Goal: Task Accomplishment & Management: Use online tool/utility

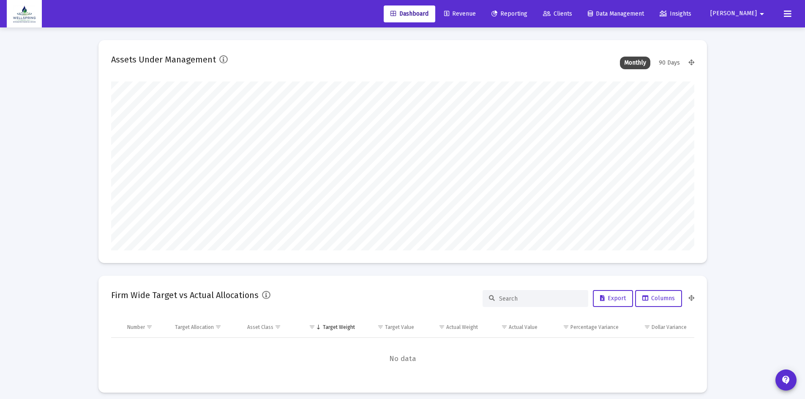
scroll to position [169, 314]
type input "[DATE]"
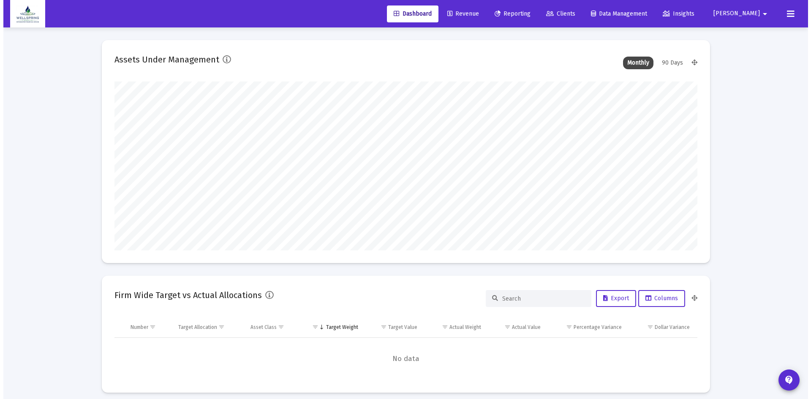
scroll to position [169, 273]
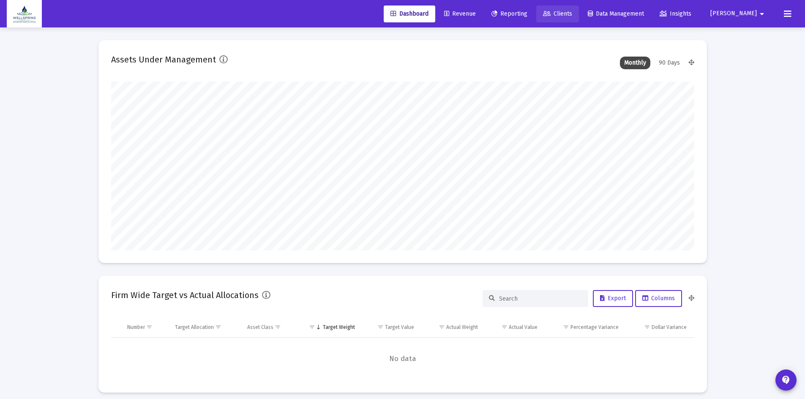
click at [572, 17] on span "Clients" at bounding box center [557, 13] width 29 height 7
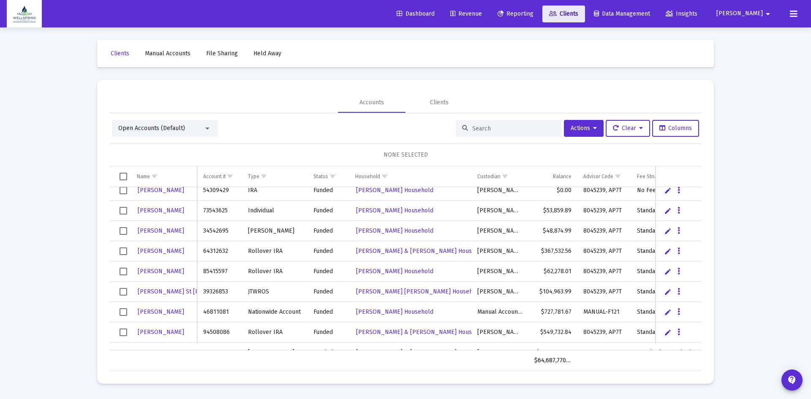
click at [578, 14] on span "Clients" at bounding box center [563, 13] width 29 height 7
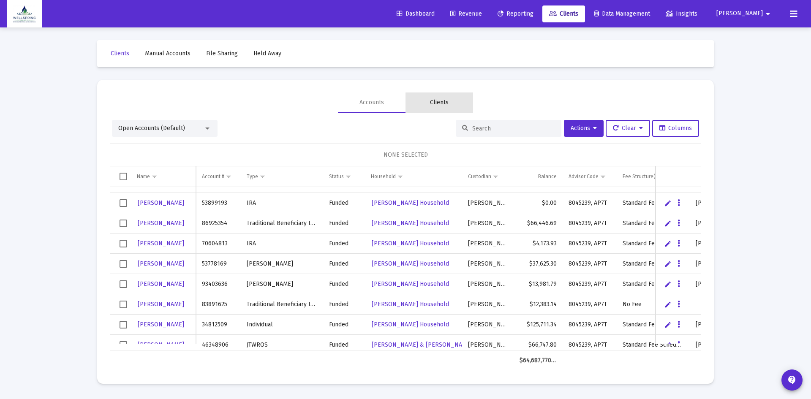
click at [442, 101] on div "Clients" at bounding box center [439, 102] width 19 height 8
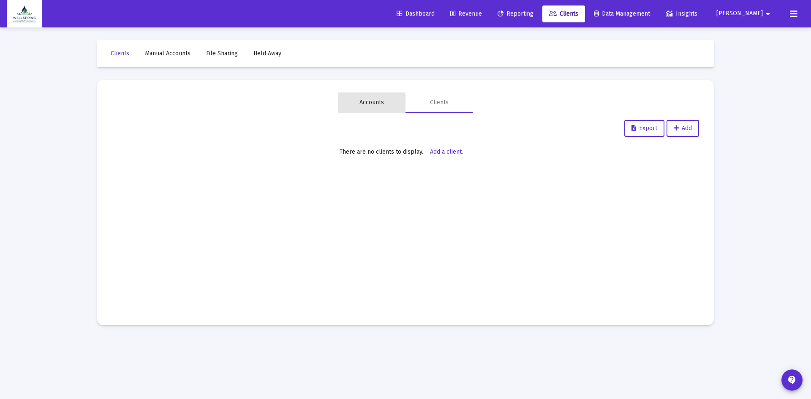
click at [374, 101] on div "Accounts" at bounding box center [372, 102] width 25 height 8
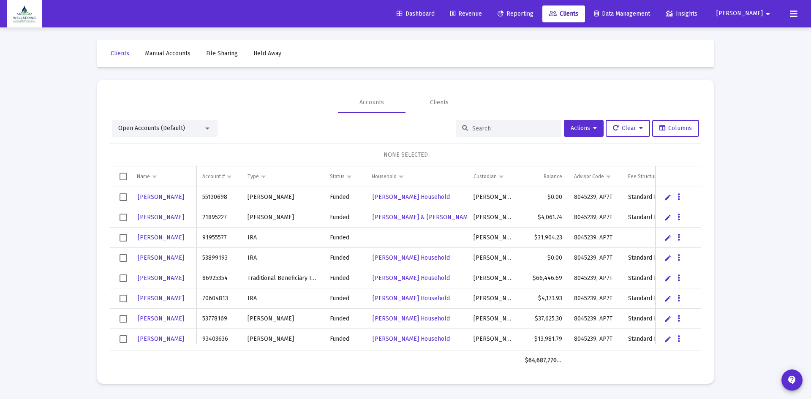
click at [478, 127] on input at bounding box center [513, 128] width 83 height 7
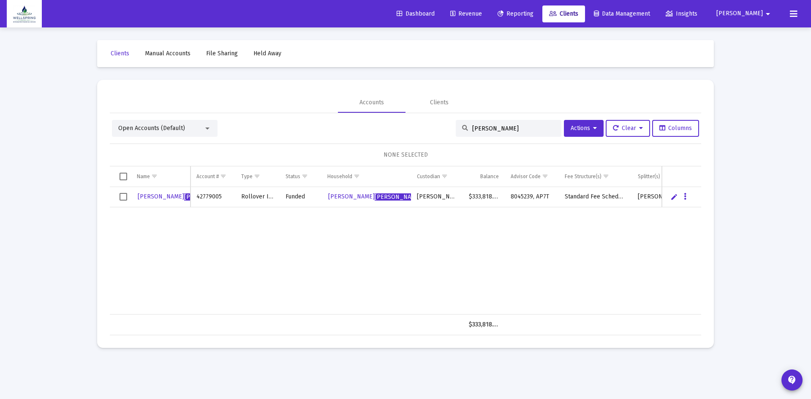
type input "[PERSON_NAME]"
click at [123, 194] on span "Select row" at bounding box center [124, 197] width 8 height 8
click at [184, 197] on span "[PERSON_NAME]" at bounding box center [207, 197] width 46 height 7
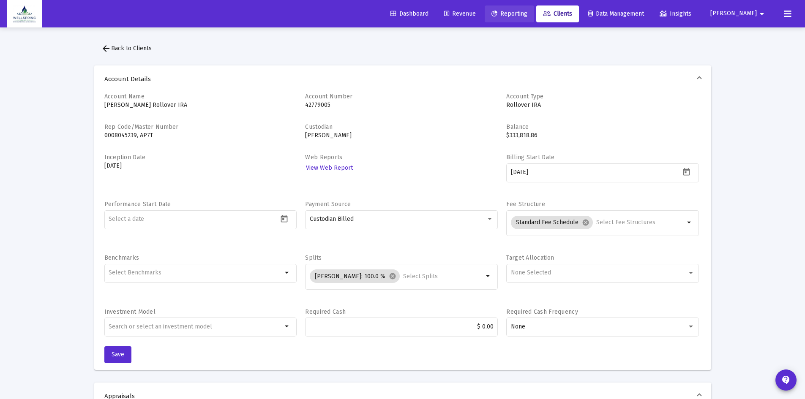
click at [527, 16] on span "Reporting" at bounding box center [509, 13] width 36 height 7
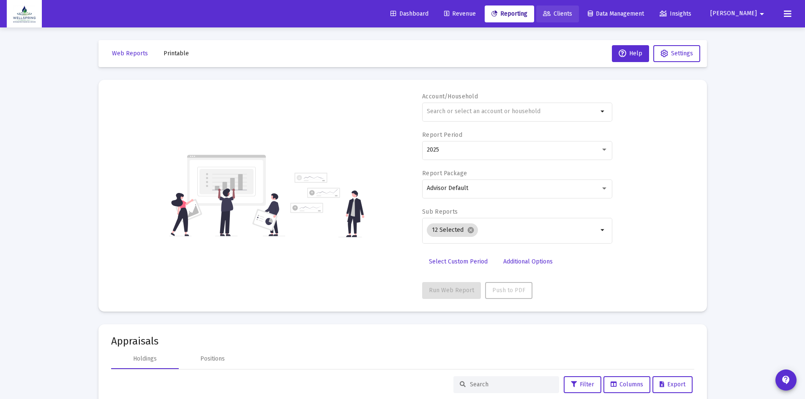
click at [579, 8] on link "Clients" at bounding box center [557, 13] width 43 height 17
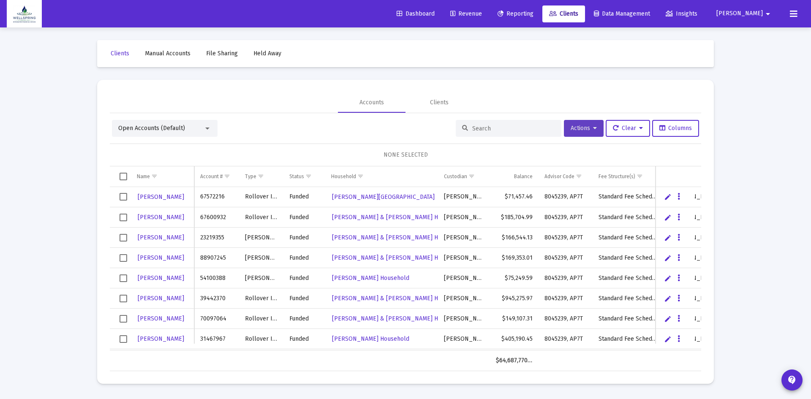
click at [593, 127] on icon at bounding box center [595, 128] width 4 height 6
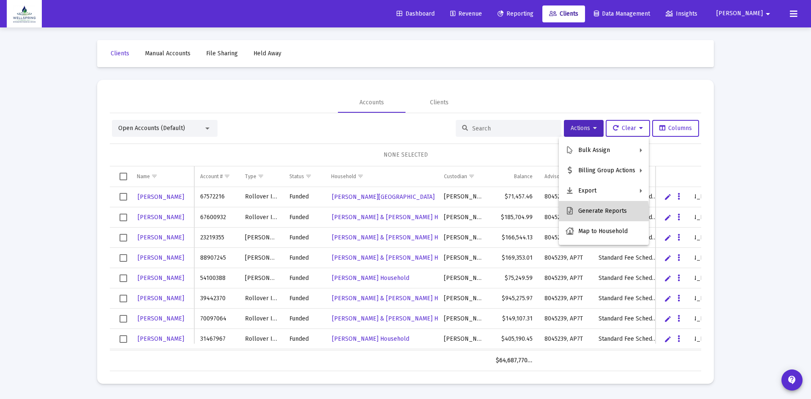
click at [587, 213] on button "Generate Reports" at bounding box center [604, 211] width 90 height 20
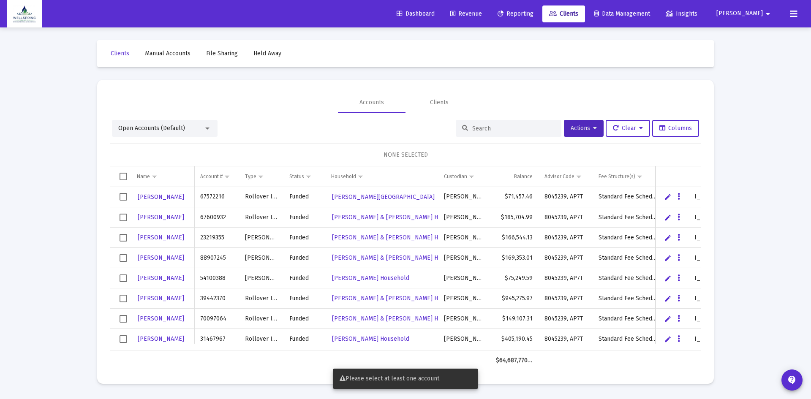
click at [480, 126] on input at bounding box center [513, 128] width 83 height 7
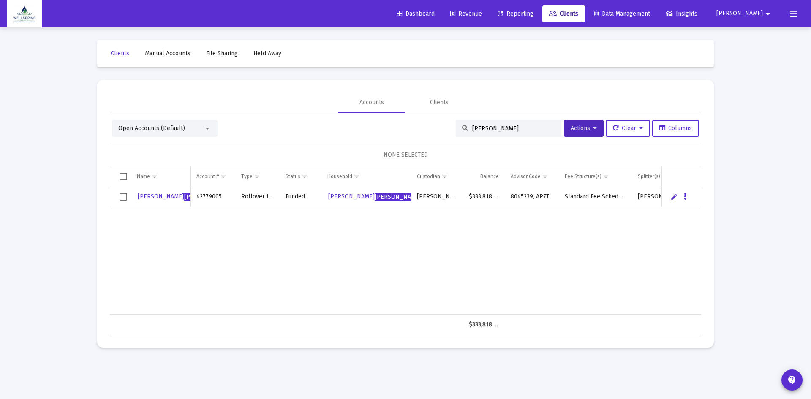
type input "[PERSON_NAME]"
click at [123, 195] on span "Select row" at bounding box center [124, 197] width 8 height 8
click at [596, 130] on button "Actions" at bounding box center [584, 128] width 40 height 17
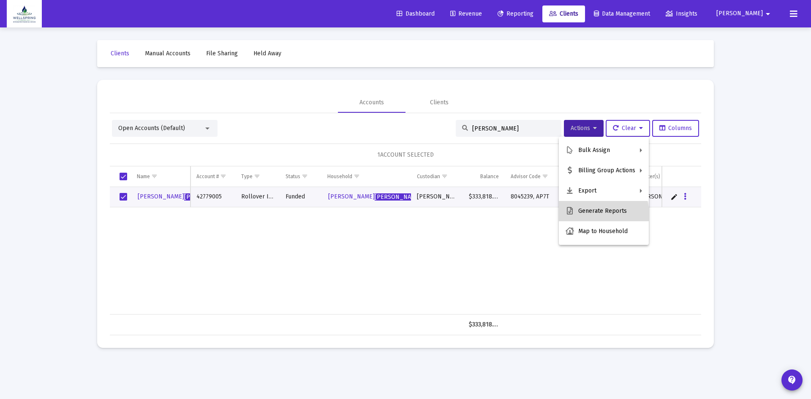
click at [595, 214] on button "Generate Reports" at bounding box center [604, 211] width 90 height 20
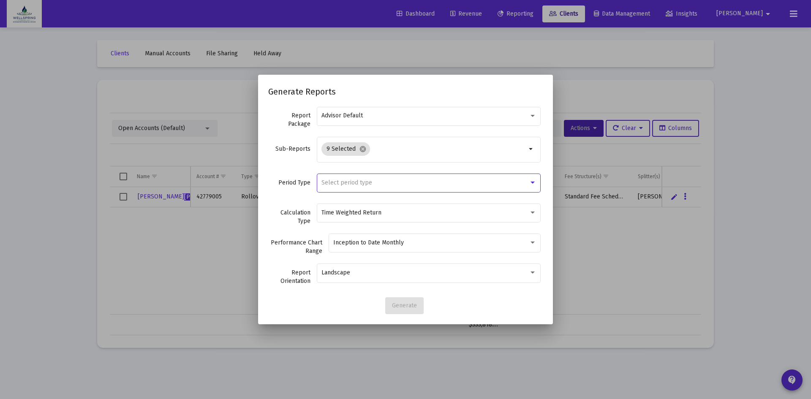
click at [533, 184] on div at bounding box center [533, 182] width 8 height 7
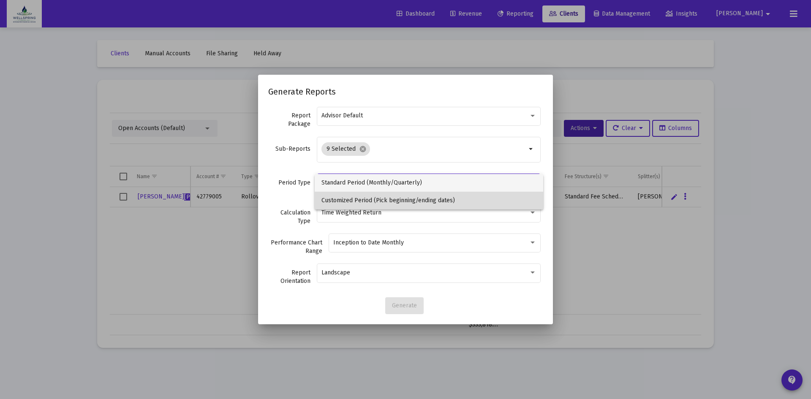
click at [458, 203] on span "Customized Period (Pick beginning/ending dates)" at bounding box center [429, 201] width 215 height 18
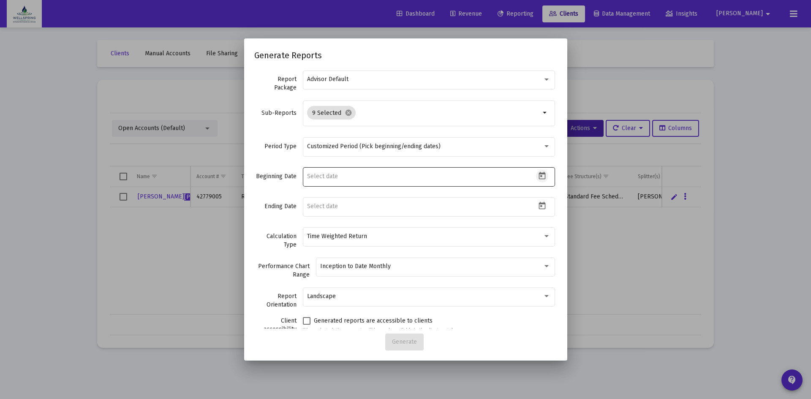
click at [539, 174] on icon "Open calendar" at bounding box center [542, 176] width 7 height 8
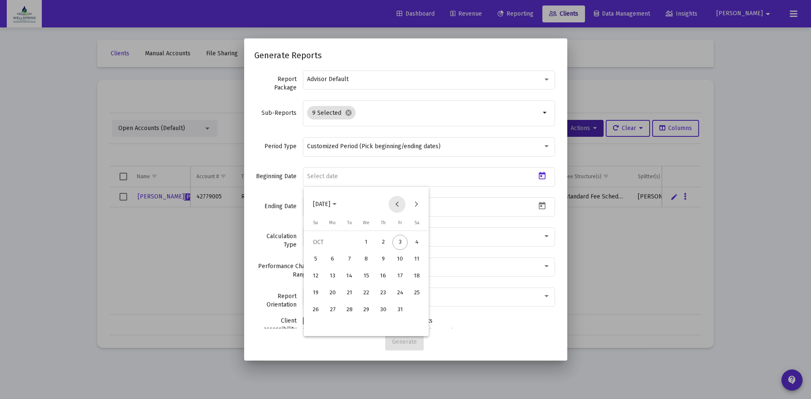
click at [397, 203] on button "Previous month" at bounding box center [397, 204] width 17 height 17
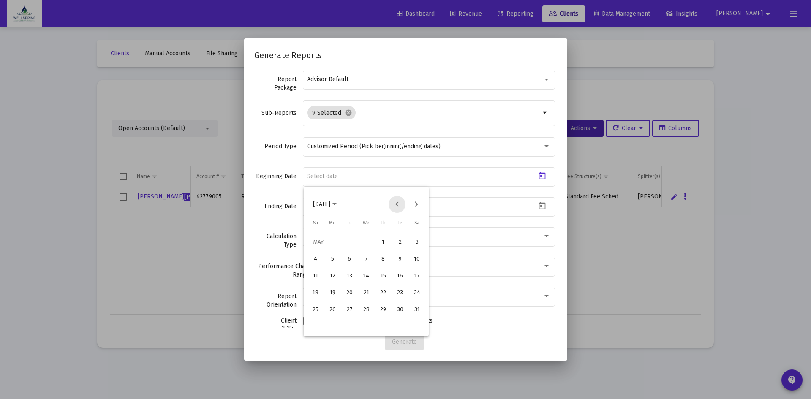
click at [397, 203] on button "Previous month" at bounding box center [397, 204] width 17 height 17
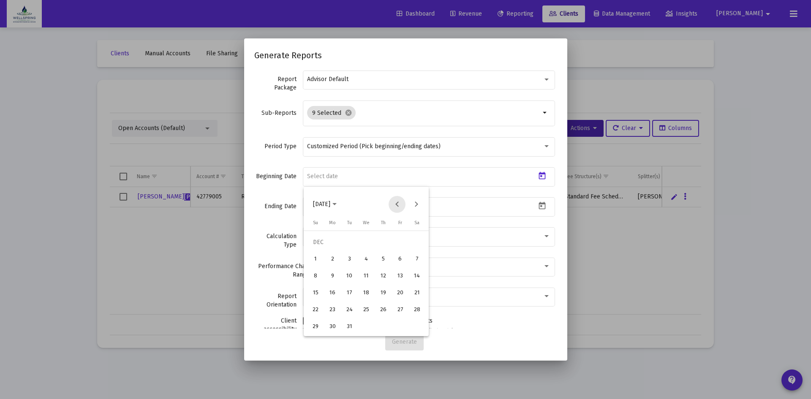
click at [397, 203] on button "Previous month" at bounding box center [397, 204] width 17 height 17
click at [327, 206] on span "[DATE]" at bounding box center [321, 204] width 17 height 7
click at [357, 232] on div "2017" at bounding box center [351, 230] width 27 height 15
click at [407, 263] on div "AUG" at bounding box center [411, 264] width 27 height 15
click at [459, 330] on div at bounding box center [405, 199] width 811 height 399
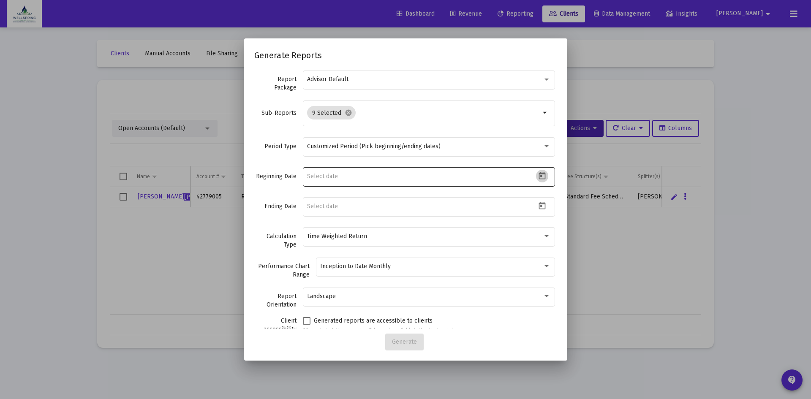
click at [539, 174] on icon "Open calendar" at bounding box center [542, 176] width 7 height 8
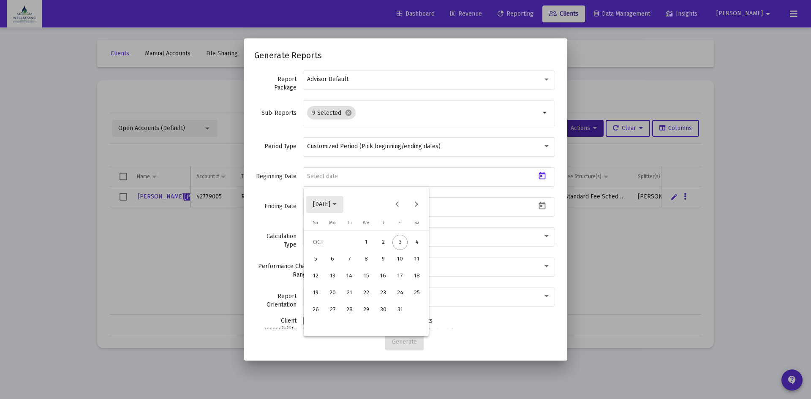
click at [323, 202] on span "[DATE]" at bounding box center [321, 204] width 17 height 7
click at [354, 231] on div "2017" at bounding box center [351, 230] width 27 height 15
click at [412, 265] on div "AUG" at bounding box center [411, 264] width 27 height 15
click at [347, 260] on div "1" at bounding box center [349, 259] width 15 height 15
type input "[DATE]"
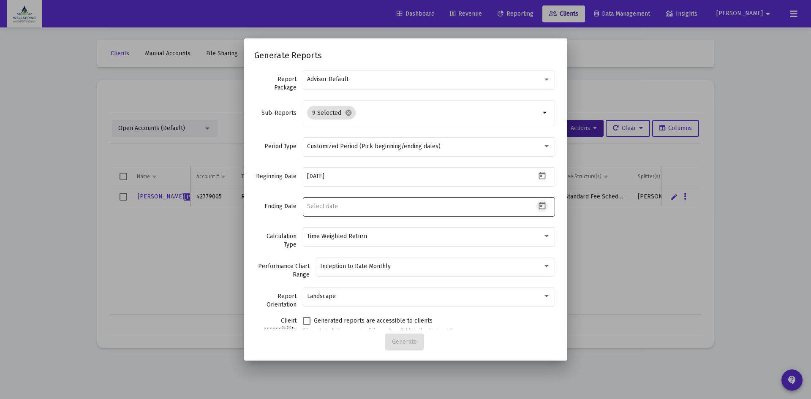
click at [538, 206] on icon "Open calendar" at bounding box center [542, 206] width 9 height 9
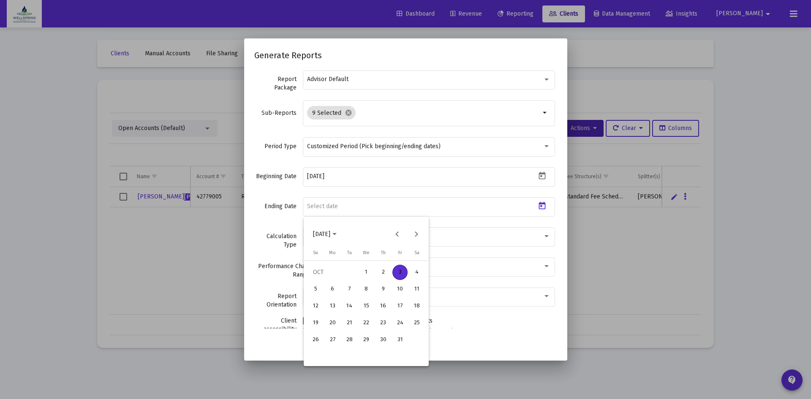
click at [399, 271] on div "3" at bounding box center [400, 272] width 15 height 15
type input "[DATE]"
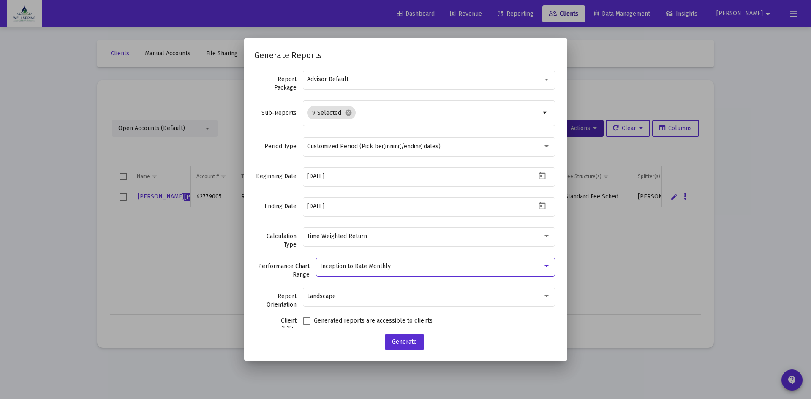
click at [545, 265] on div at bounding box center [547, 266] width 4 height 2
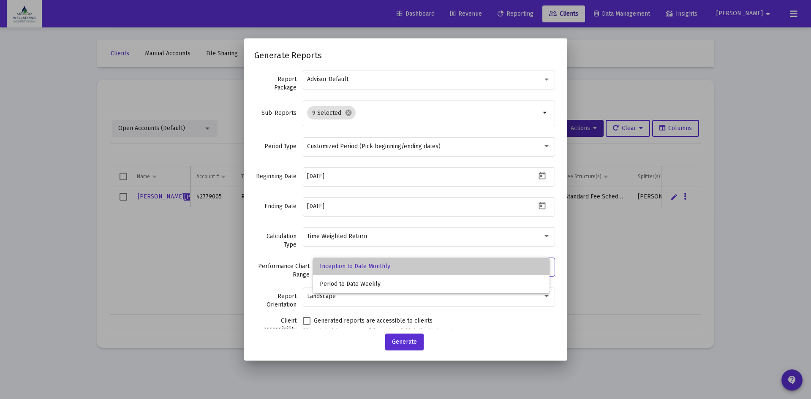
click at [539, 265] on span "Inception to Date Monthly" at bounding box center [431, 267] width 223 height 18
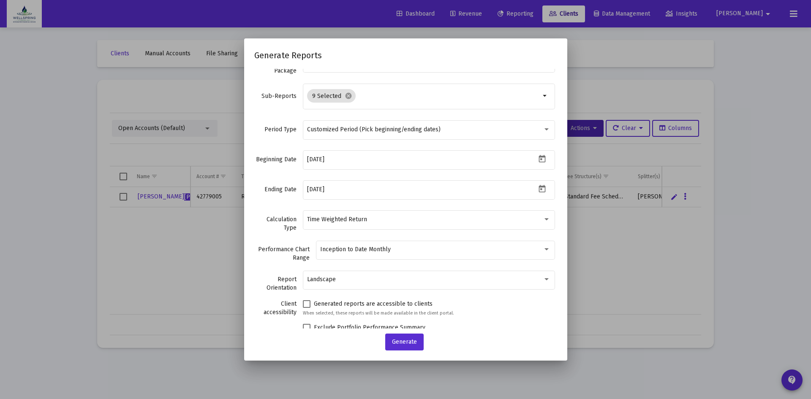
scroll to position [35, 0]
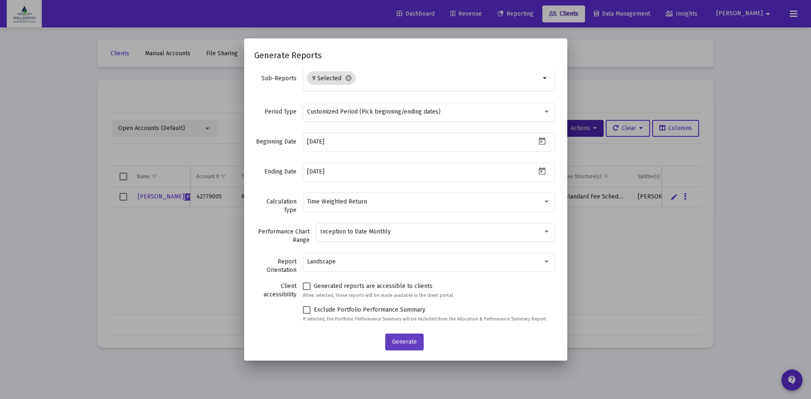
click at [408, 337] on button "Generate" at bounding box center [404, 342] width 38 height 17
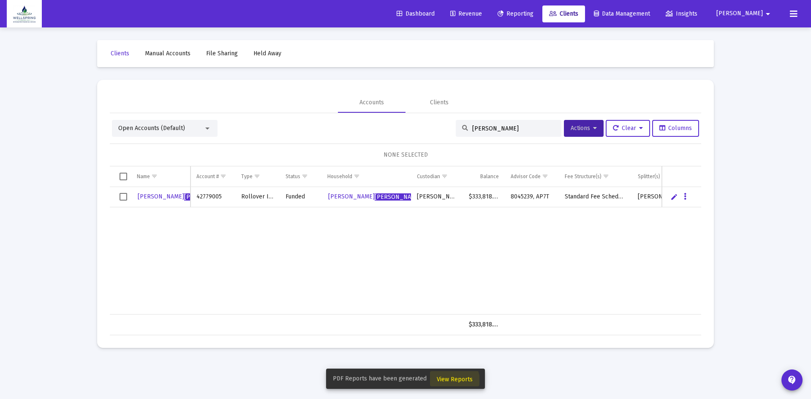
click at [453, 380] on span "View Reports" at bounding box center [455, 379] width 36 height 7
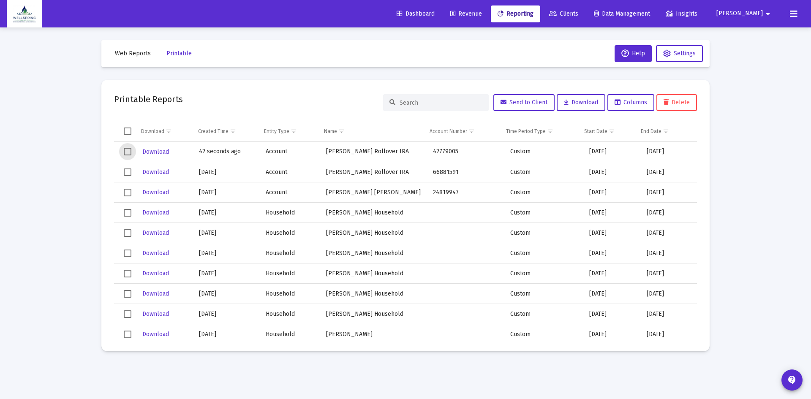
click at [129, 150] on span "Select row" at bounding box center [128, 152] width 8 height 8
click at [158, 149] on span "Download" at bounding box center [155, 151] width 27 height 7
